Goal: Task Accomplishment & Management: Complete application form

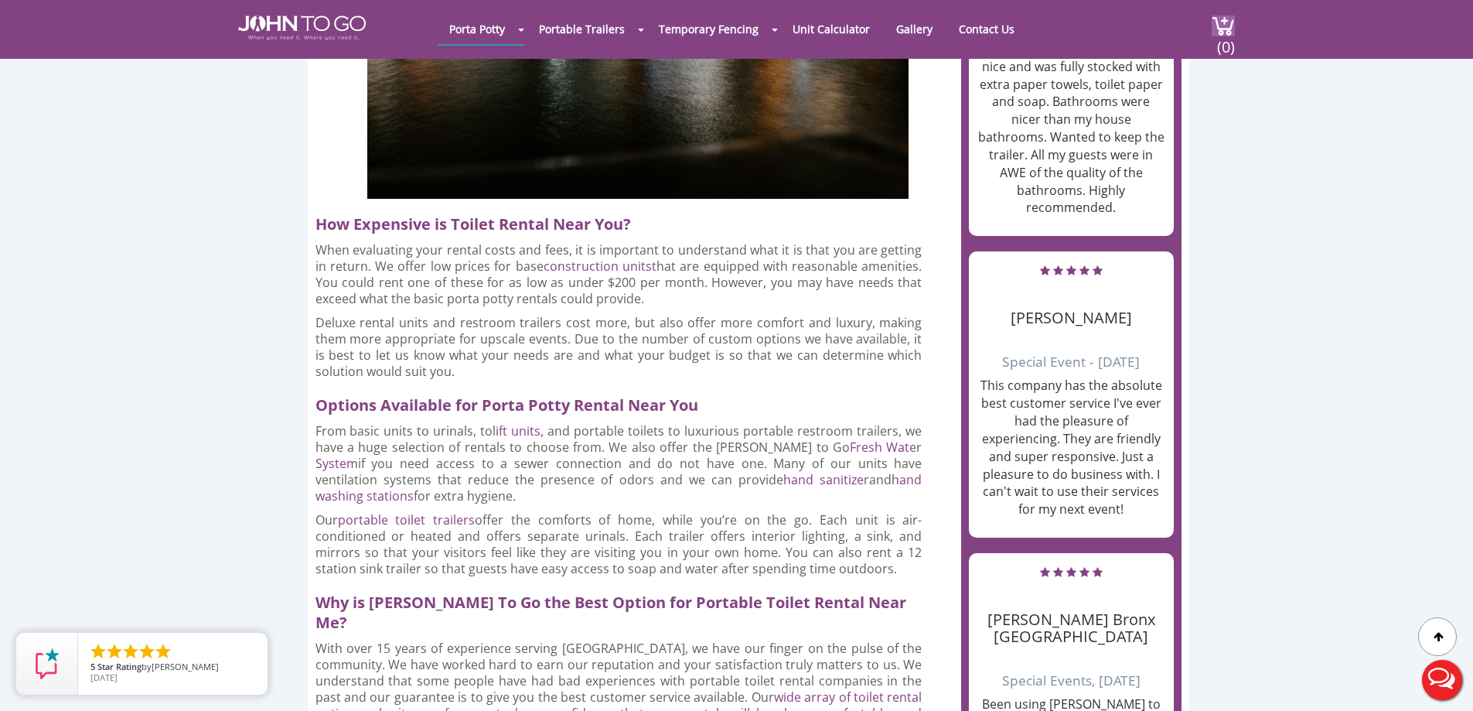
scroll to position [1933, 0]
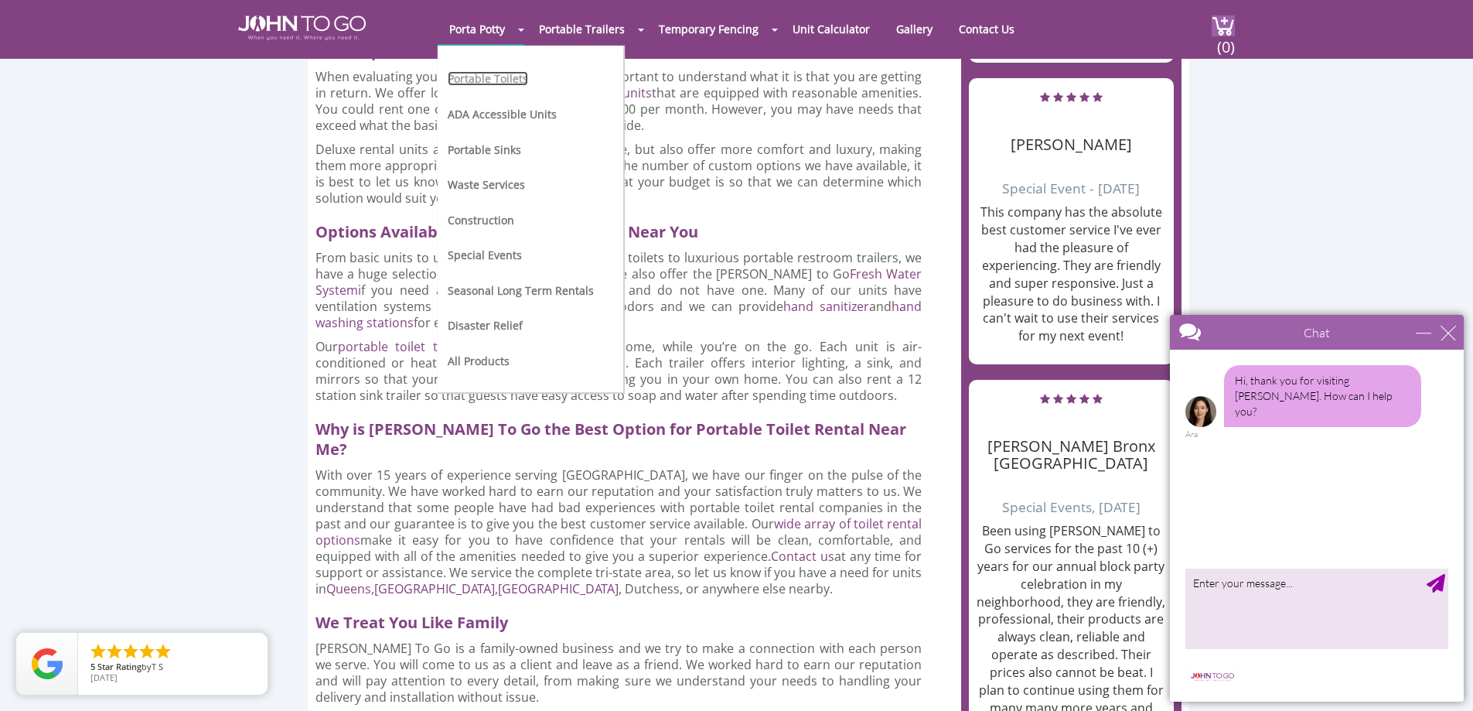
click at [523, 72] on link "Portable Toilets" at bounding box center [488, 78] width 80 height 15
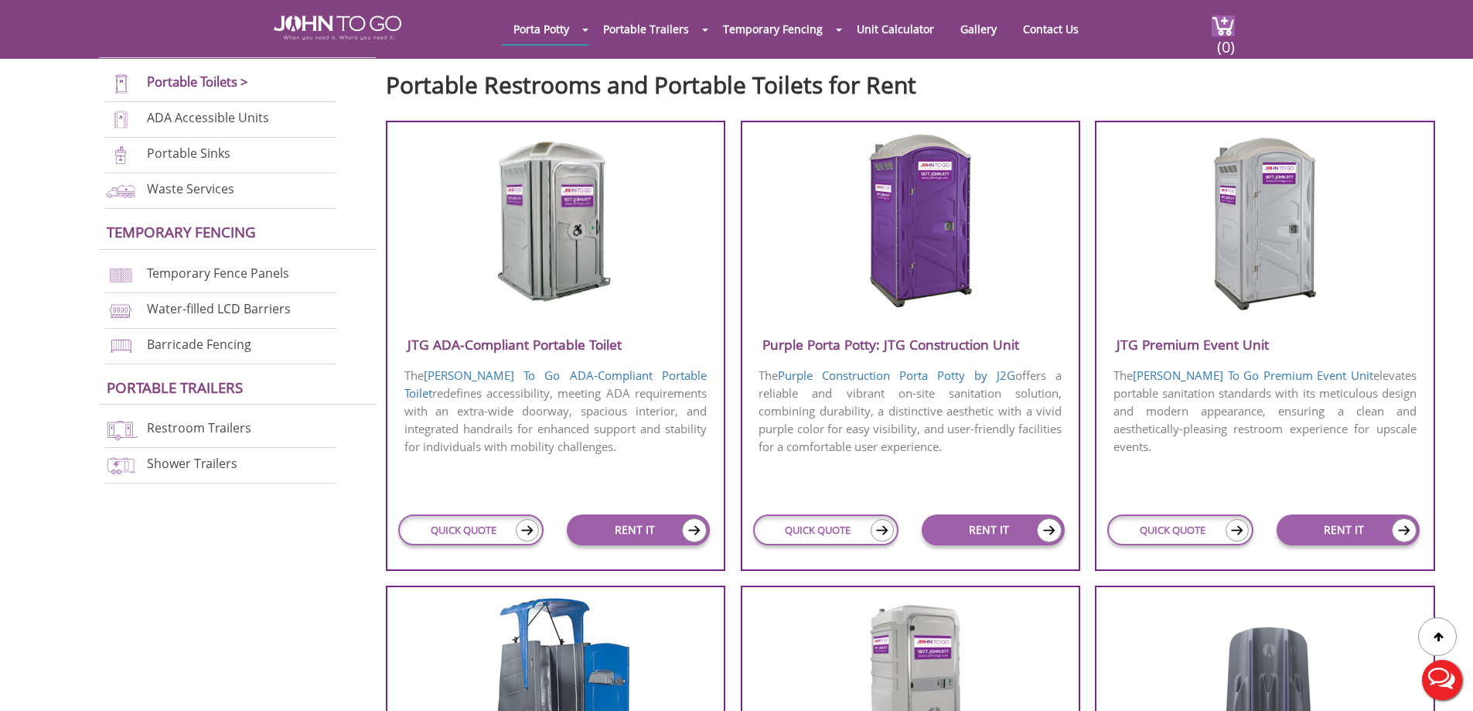
scroll to position [541, 0]
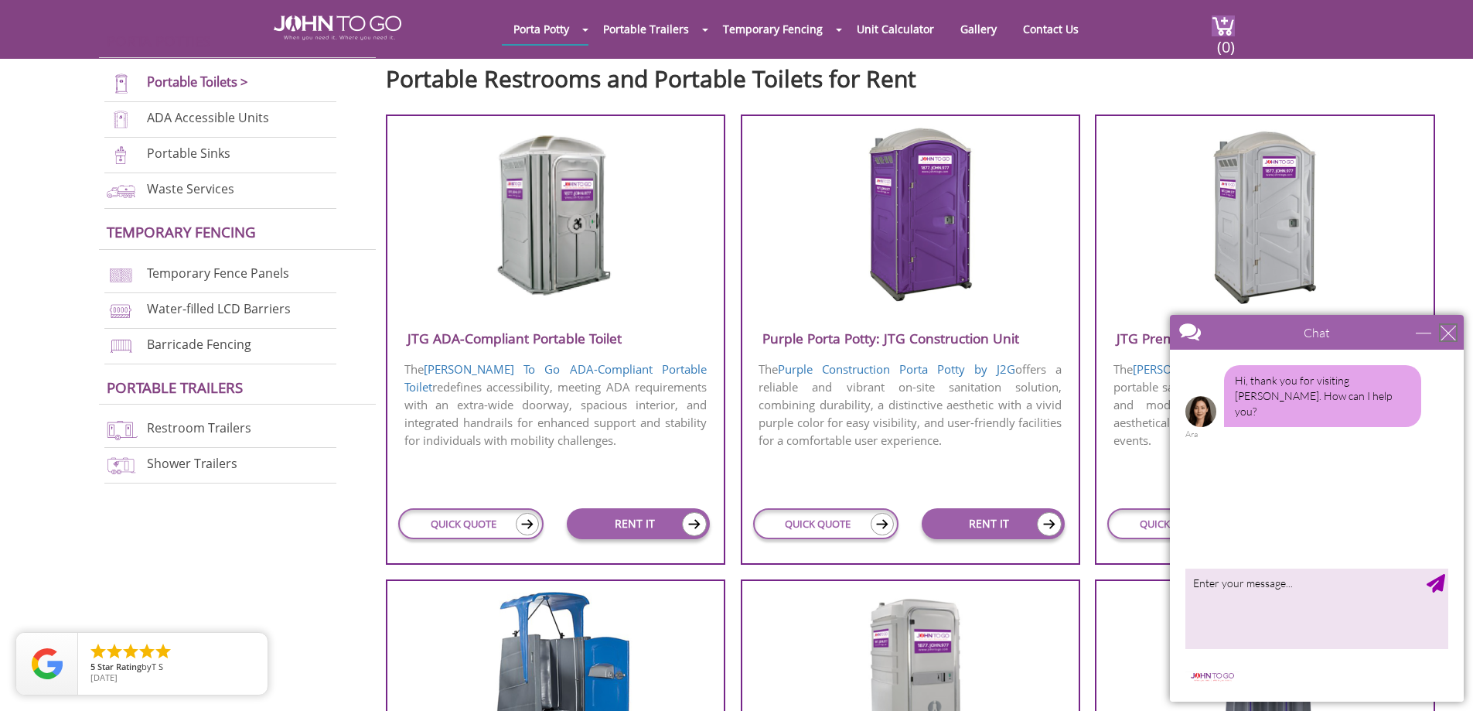
click at [1452, 336] on div "close" at bounding box center [1447, 332] width 15 height 15
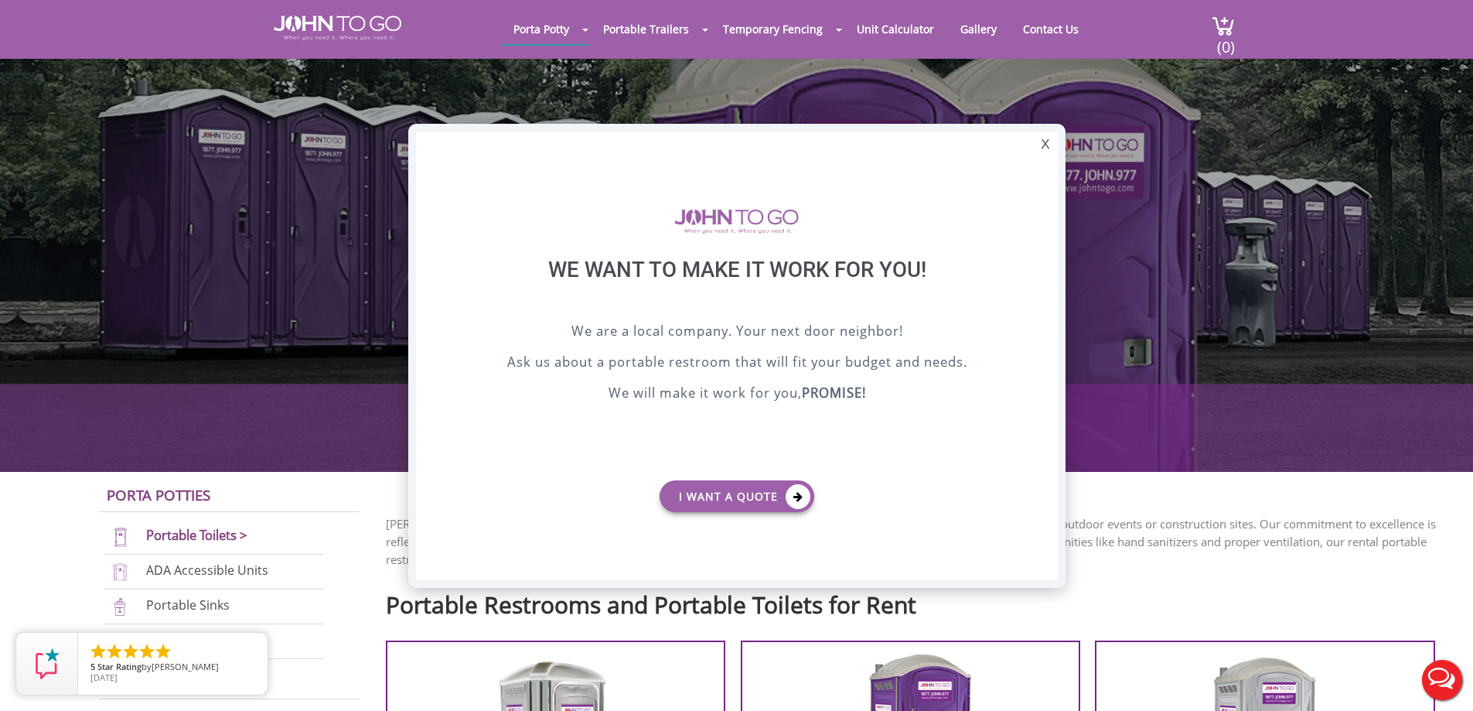
scroll to position [0, 0]
click at [1050, 24] on div at bounding box center [736, 355] width 1473 height 711
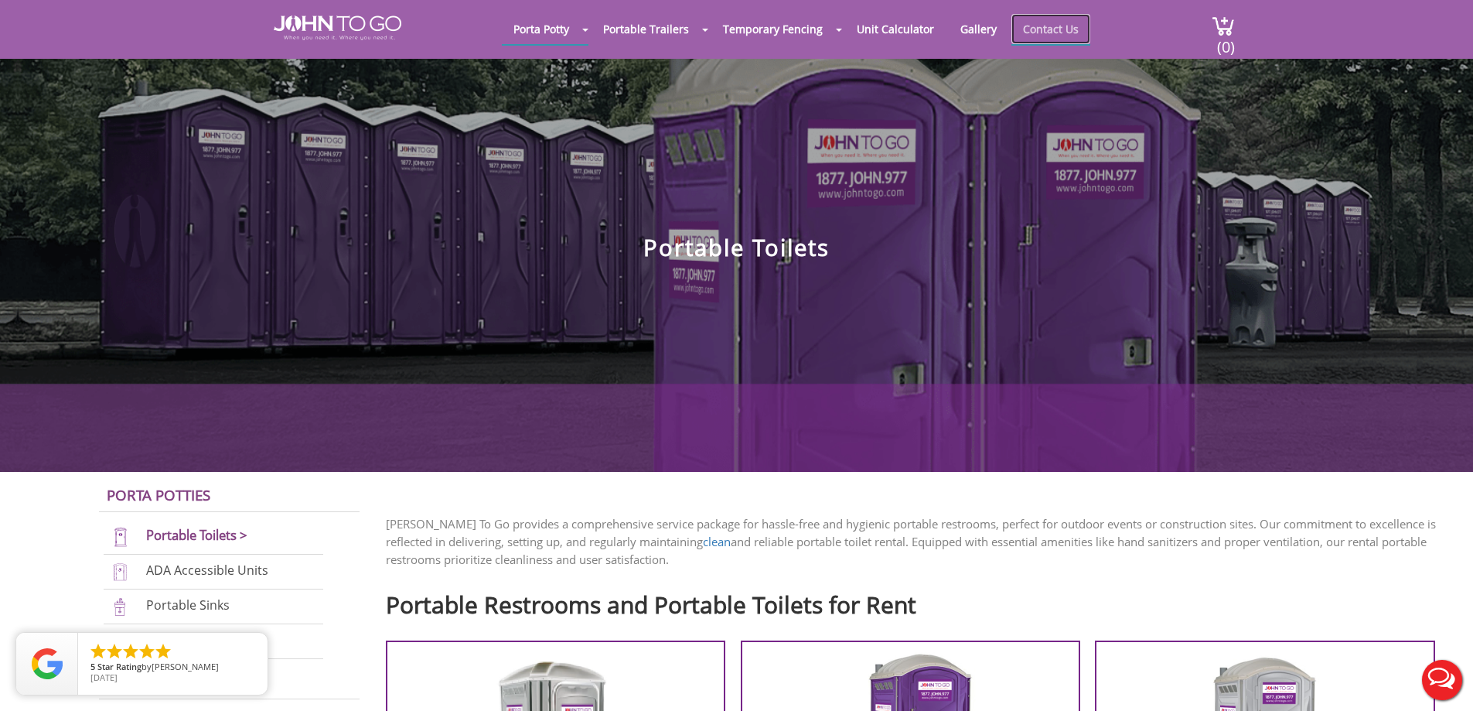
click at [1043, 36] on link "Contact Us" at bounding box center [1050, 29] width 79 height 30
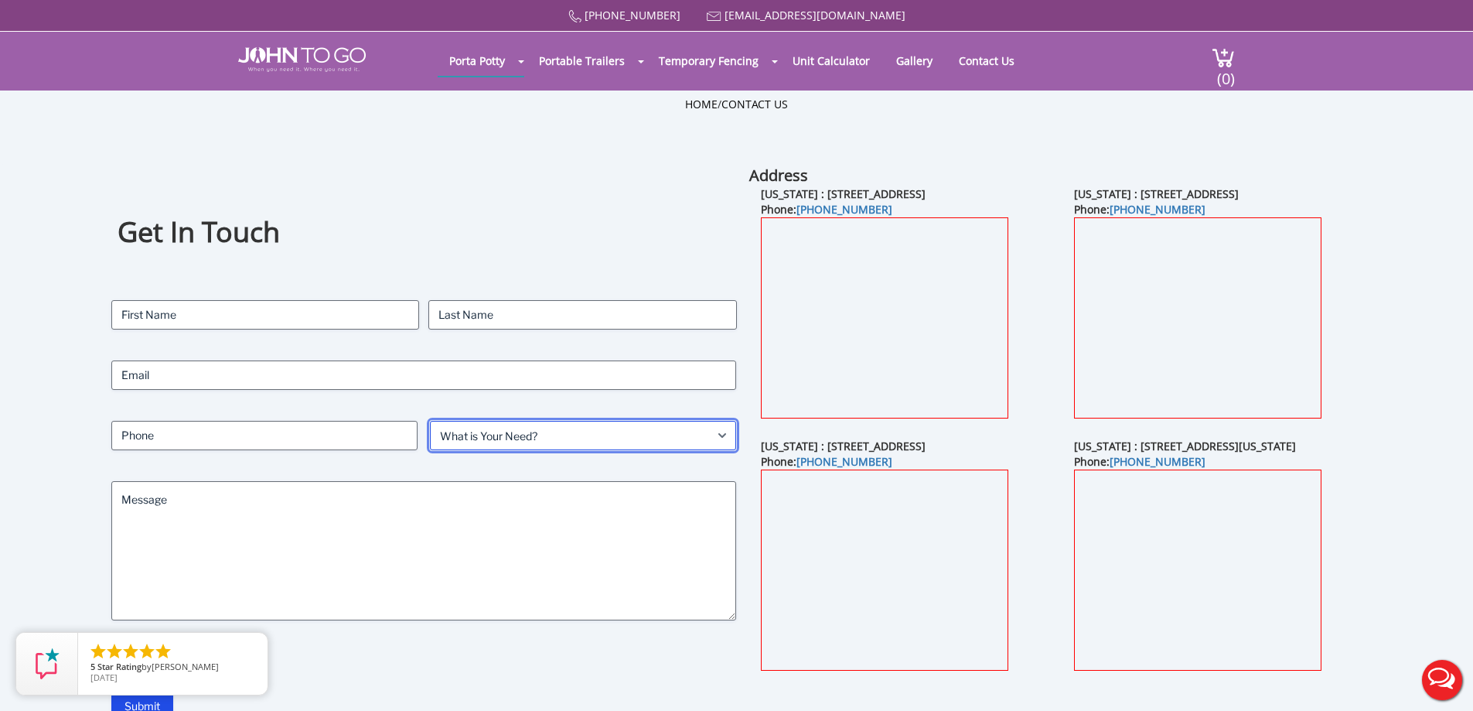
click at [520, 436] on select "What is Your Need? Business Residential Government Event" at bounding box center [583, 435] width 306 height 29
select select "Event"
click at [430, 421] on select "What is Your Need? Business Residential Government Event" at bounding box center [583, 435] width 306 height 29
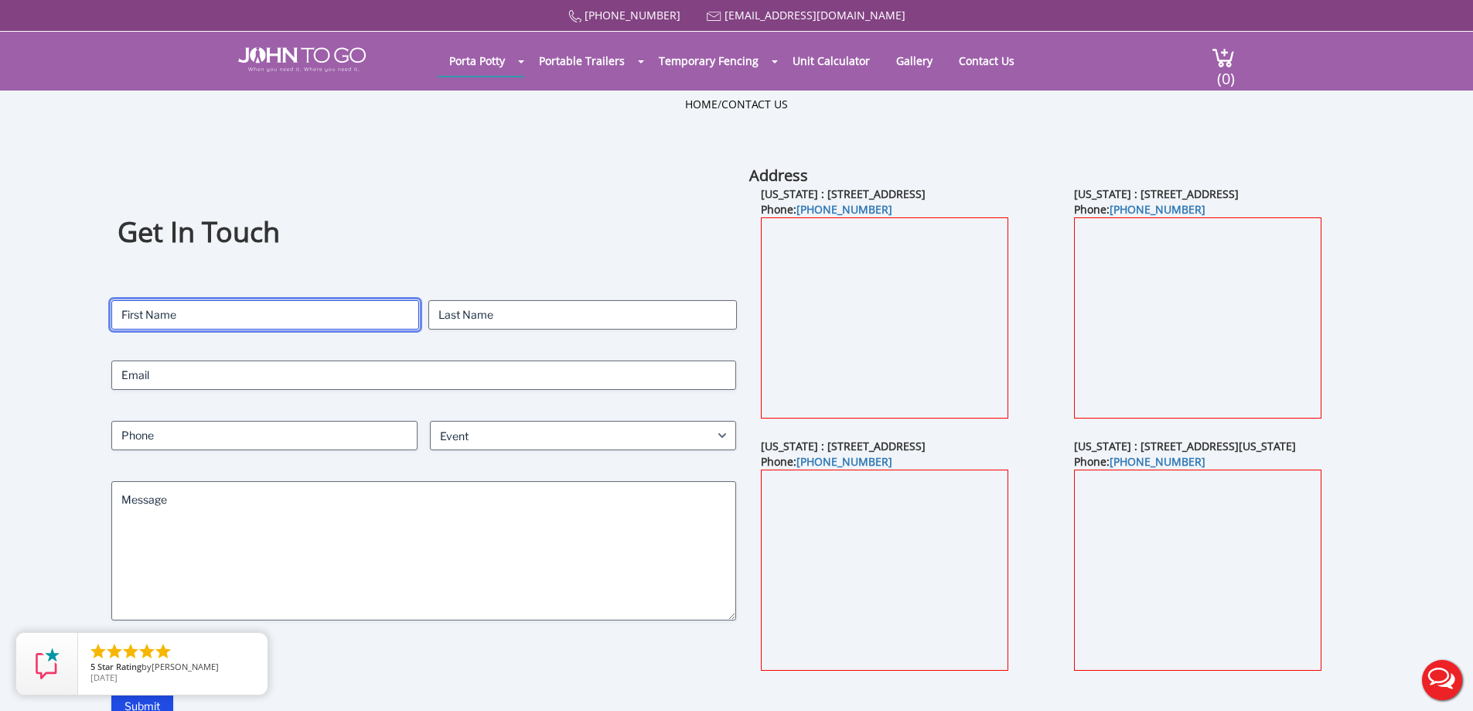
click at [308, 317] on input "First" at bounding box center [265, 314] width 308 height 29
type input "o"
type input "[PERSON_NAME]"
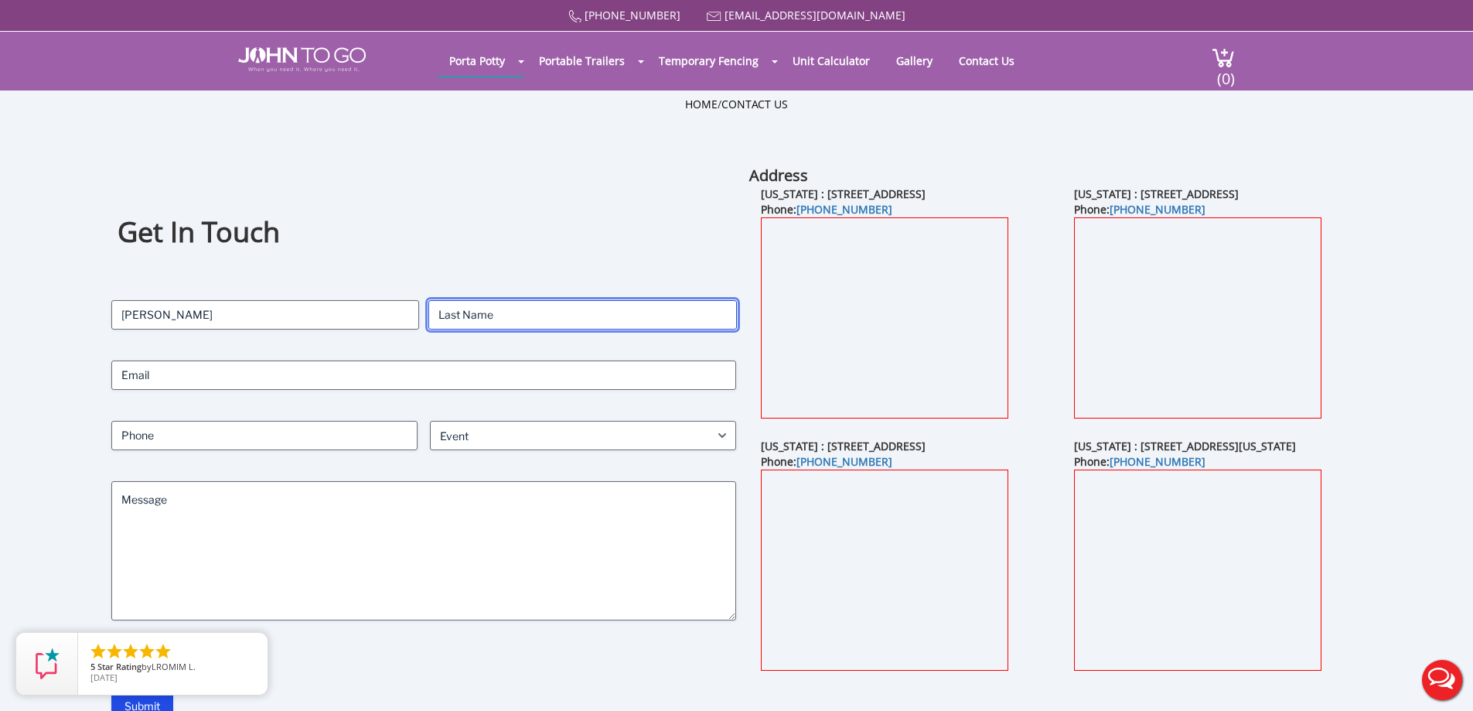
click at [492, 315] on input "Last" at bounding box center [582, 314] width 308 height 29
type input "KOROPETSKA"
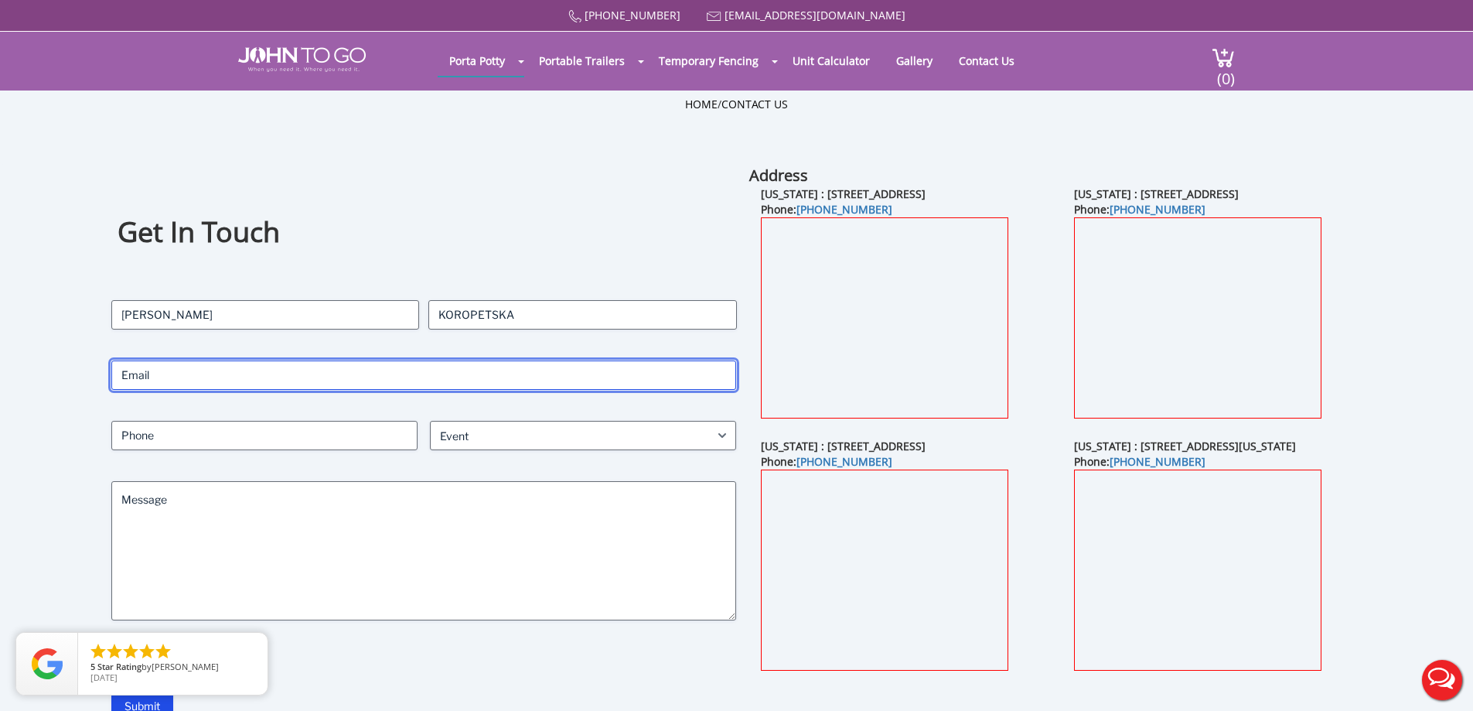
click at [432, 377] on input "Email" at bounding box center [423, 374] width 625 height 29
click at [111, 691] on input "Submit" at bounding box center [142, 705] width 62 height 29
type input "[PERSON_NAME]"
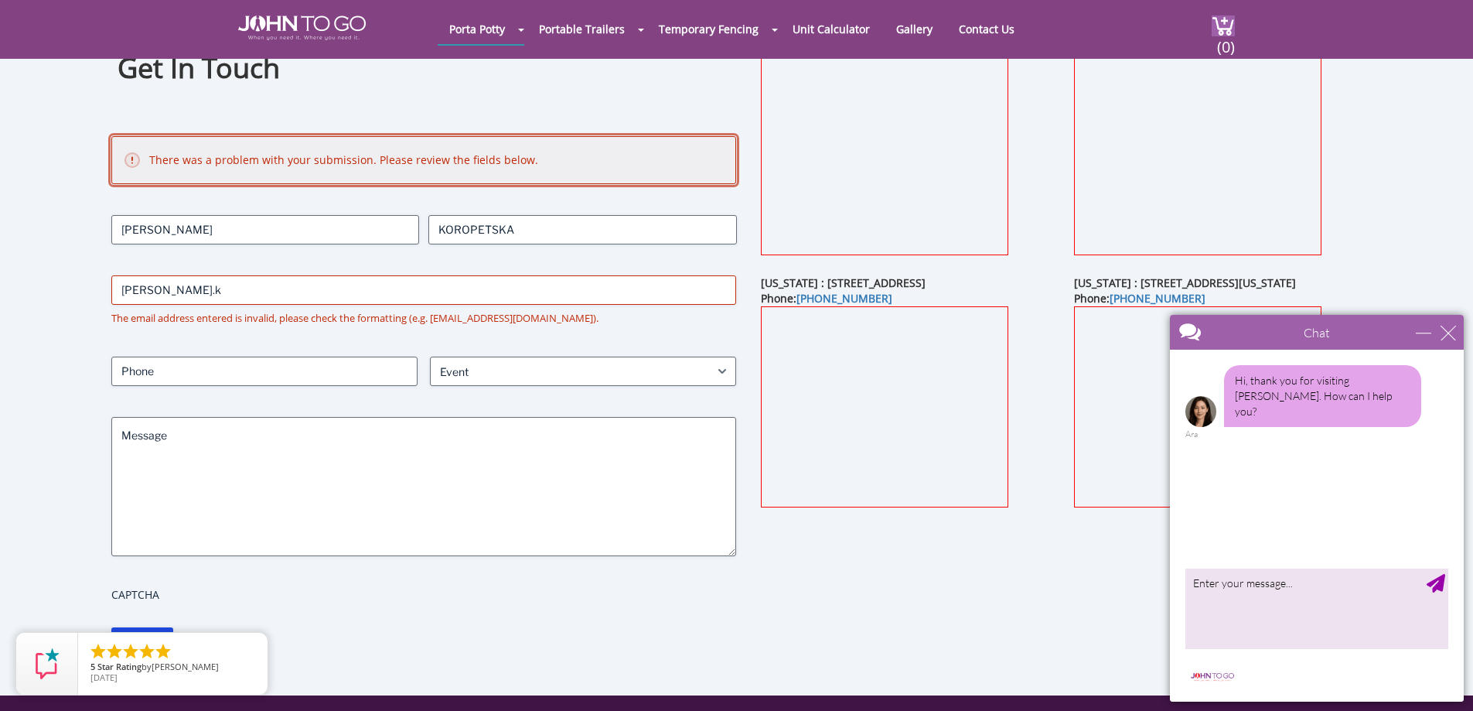
scroll to position [77, 0]
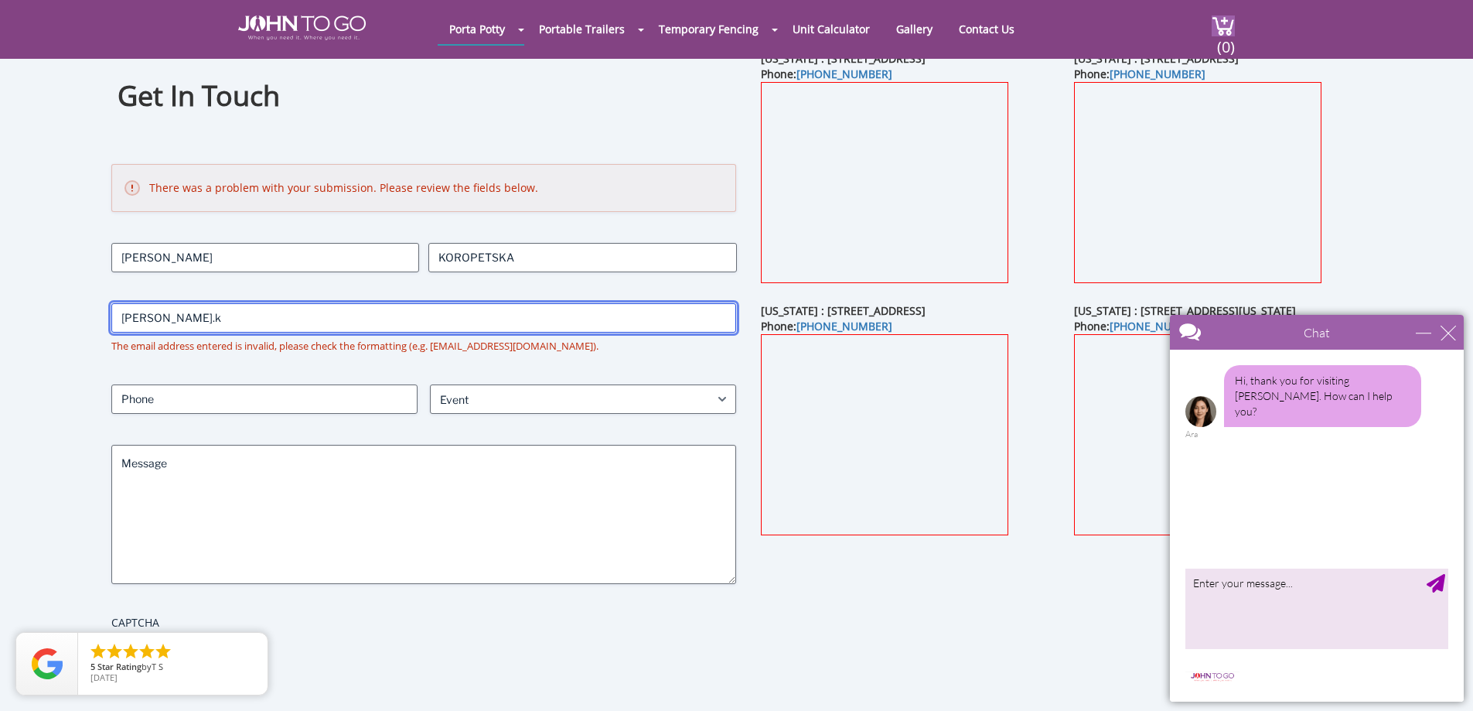
click at [318, 320] on input "oleksandra.k" at bounding box center [423, 317] width 625 height 29
type input "oleksandra.k@netcostmarket.com"
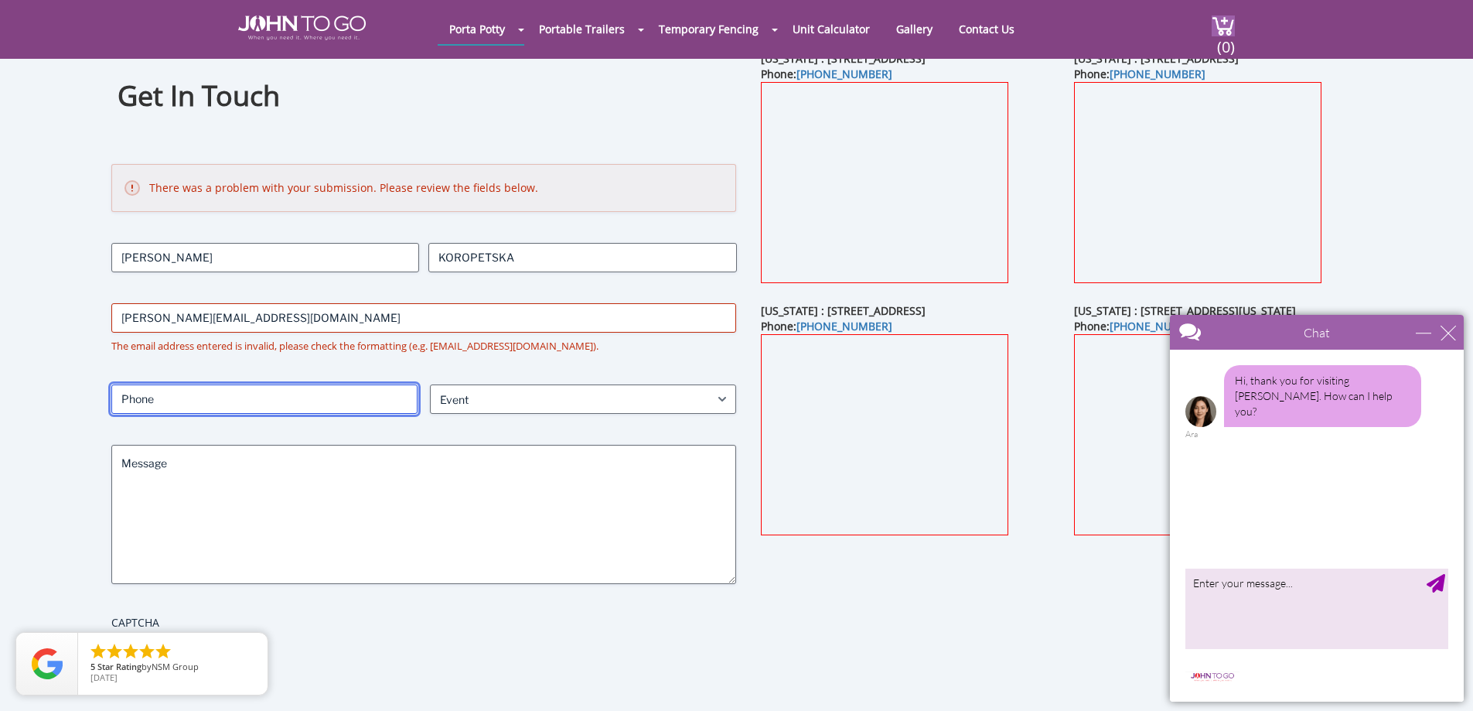
click at [272, 400] on input "Phone" at bounding box center [264, 398] width 306 height 29
type input "7184123400"
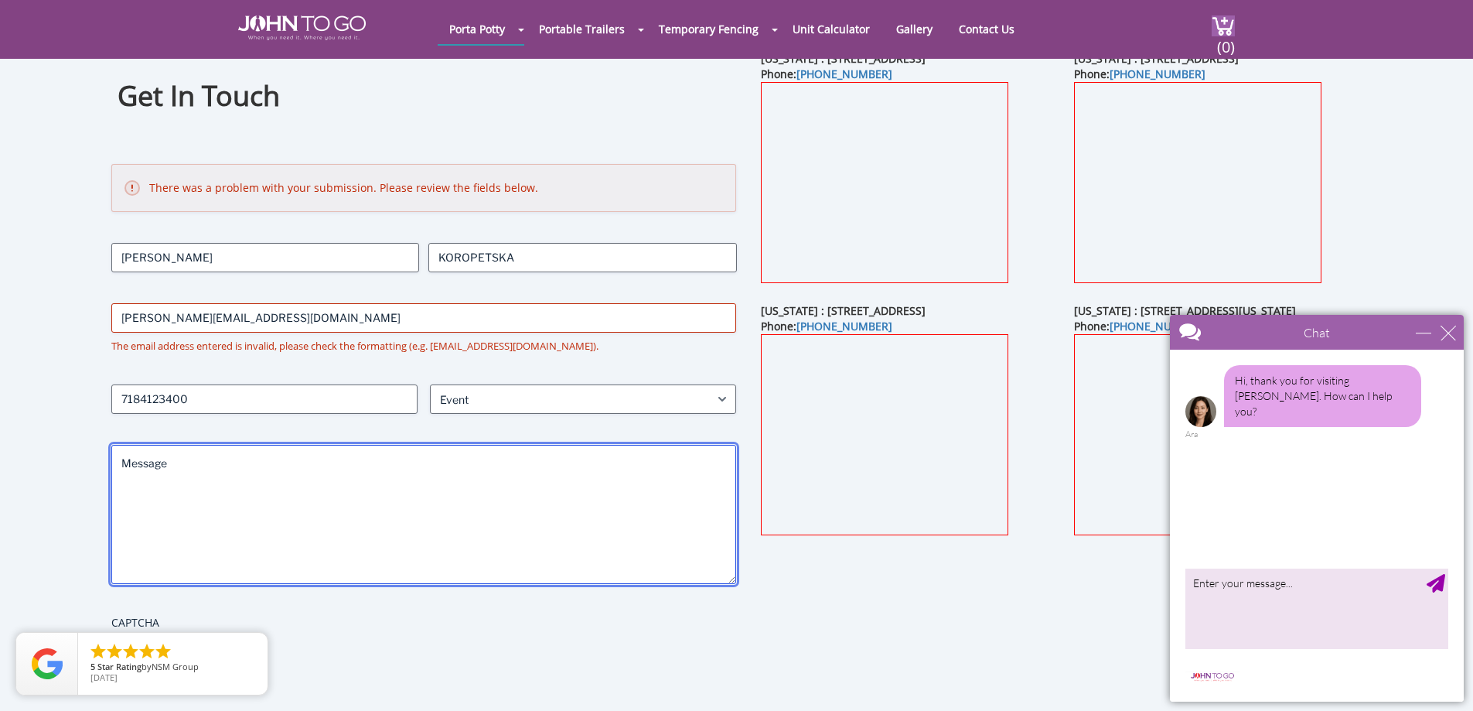
click at [316, 472] on textarea "Message" at bounding box center [423, 514] width 625 height 139
drag, startPoint x: 571, startPoint y: 448, endPoint x: 509, endPoint y: 484, distance: 71.3
click at [561, 457] on textarea "Message" at bounding box center [423, 514] width 625 height 139
paste textarea "Good afternoon, My name is Oleksandra, and I am reaching out on behalf of NetCo…"
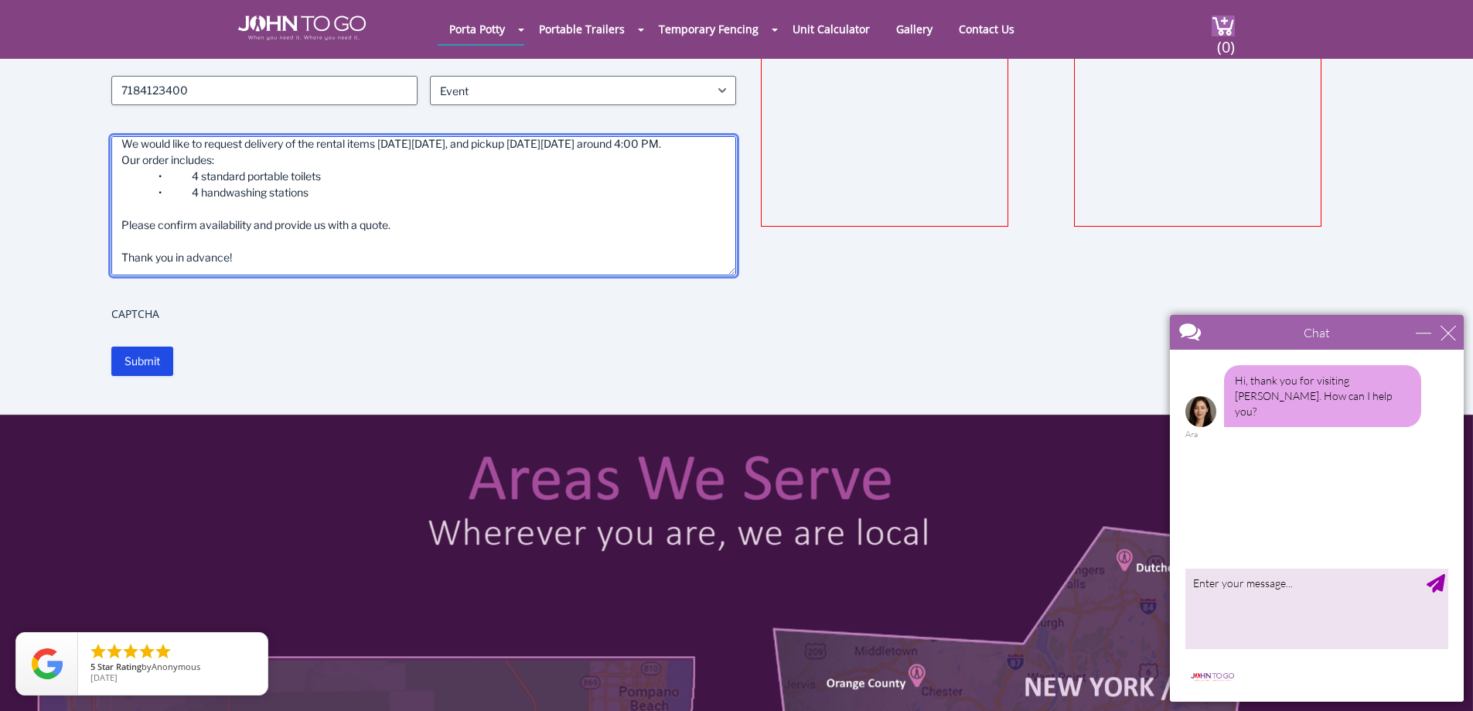
scroll to position [387, 0]
type textarea "Good afternoon, My name is Oleksandra, and I am reaching out on behalf of NetCo…"
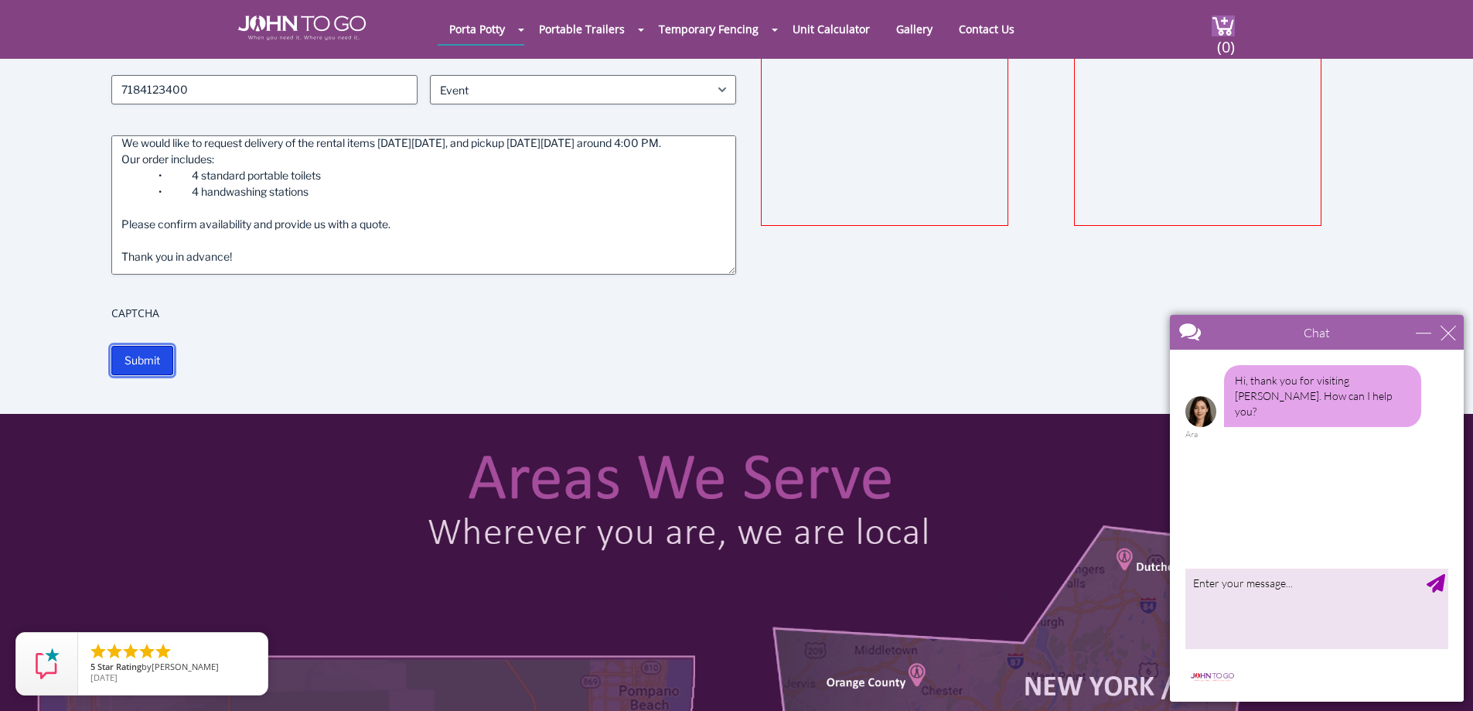
click at [147, 361] on input "Submit" at bounding box center [142, 360] width 62 height 29
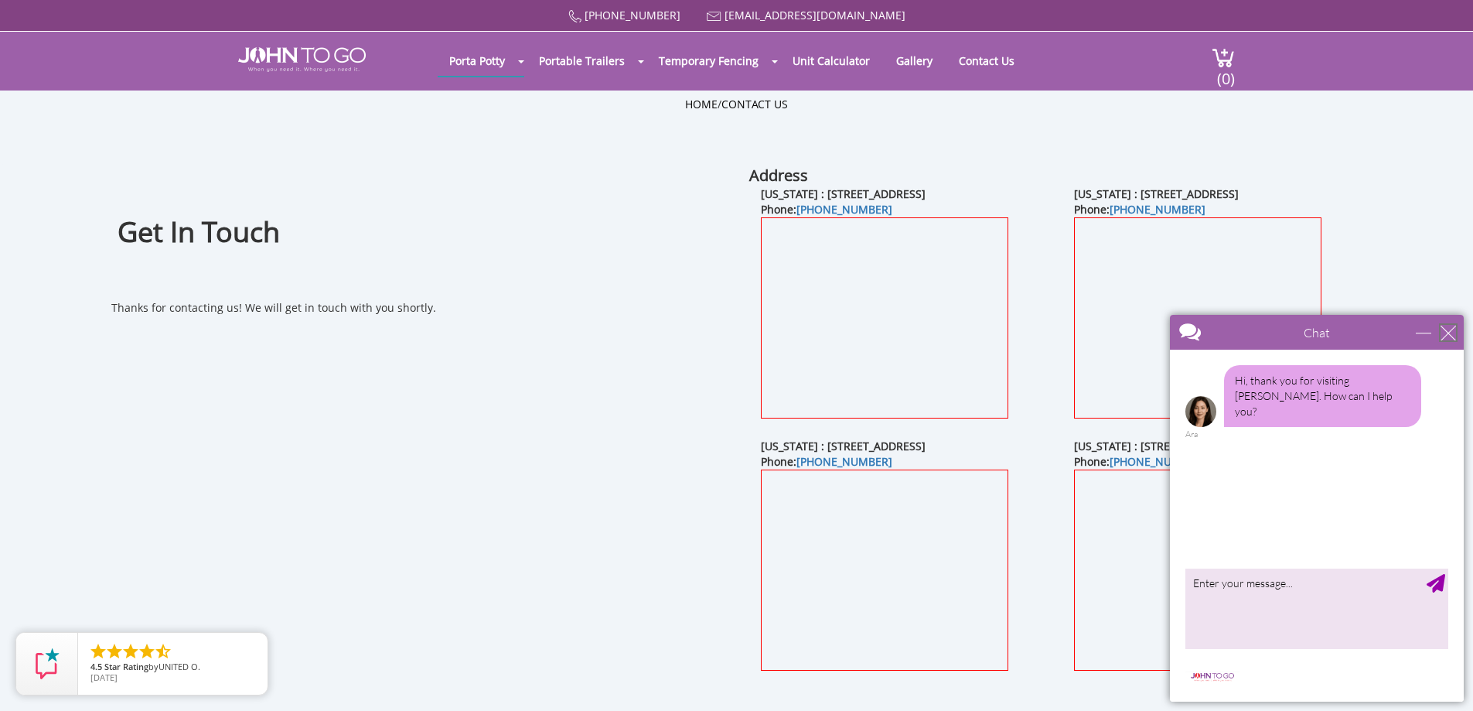
click at [1453, 336] on div "close" at bounding box center [1447, 332] width 15 height 15
